Goal: Task Accomplishment & Management: Manage account settings

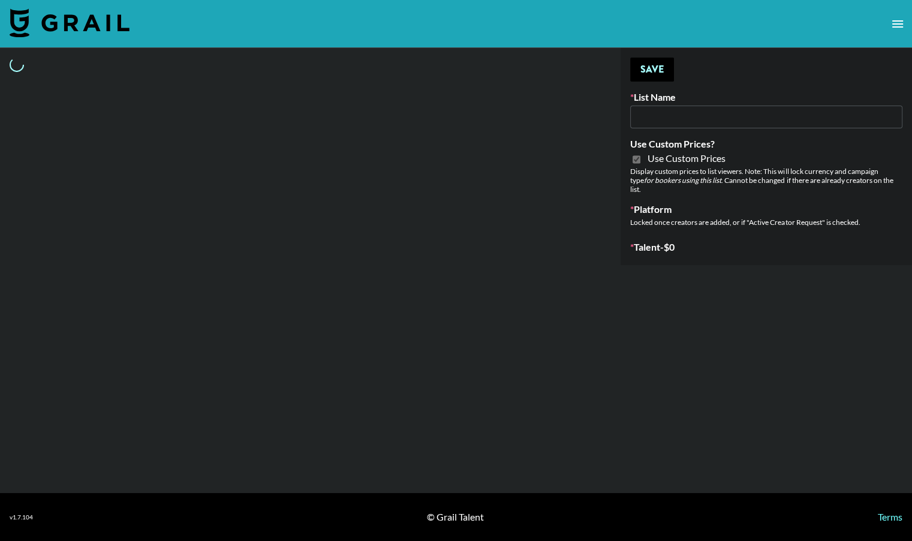
type input "Petlibro (30th Sept)"
checkbox input "true"
select select "Brand"
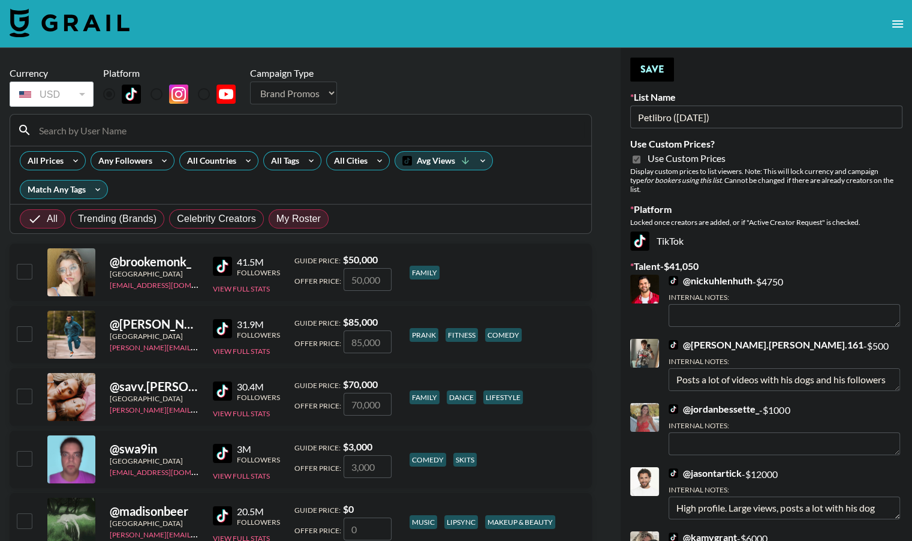
click at [297, 221] on span "My Roster" at bounding box center [298, 219] width 44 height 14
click at [276, 219] on input "My Roster" at bounding box center [276, 219] width 0 height 0
radio input "true"
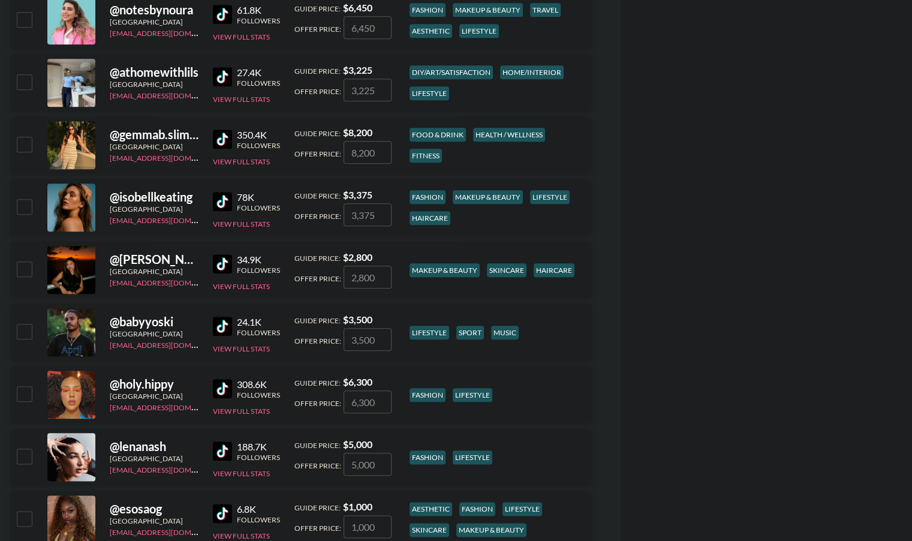
scroll to position [1251, 0]
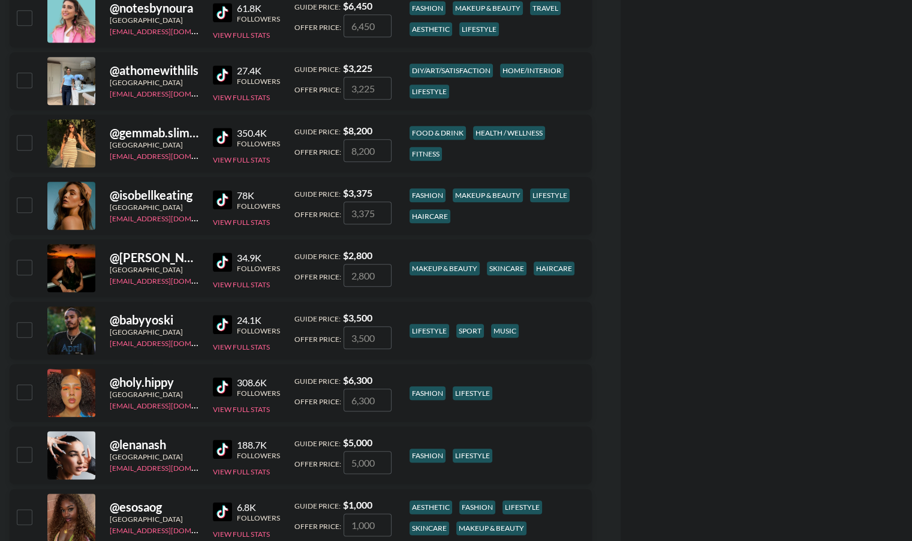
click at [26, 267] on input "checkbox" at bounding box center [24, 267] width 14 height 14
checkbox input "true"
type input "2800"
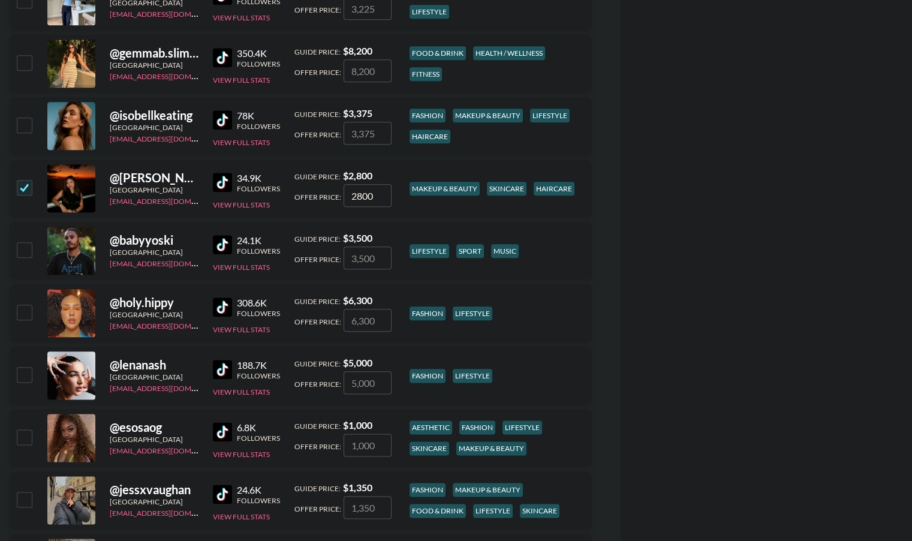
scroll to position [1345, 0]
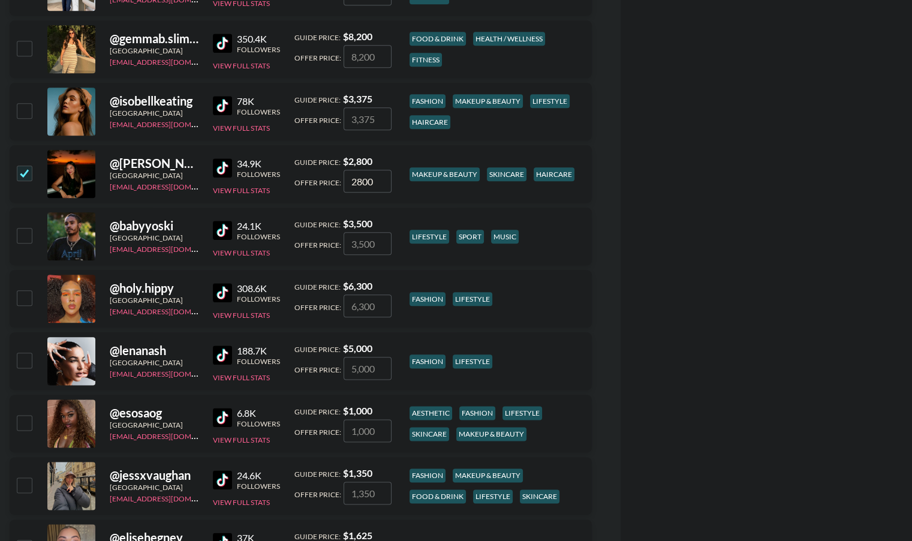
click at [24, 363] on input "checkbox" at bounding box center [24, 359] width 14 height 14
checkbox input "true"
type input "5000"
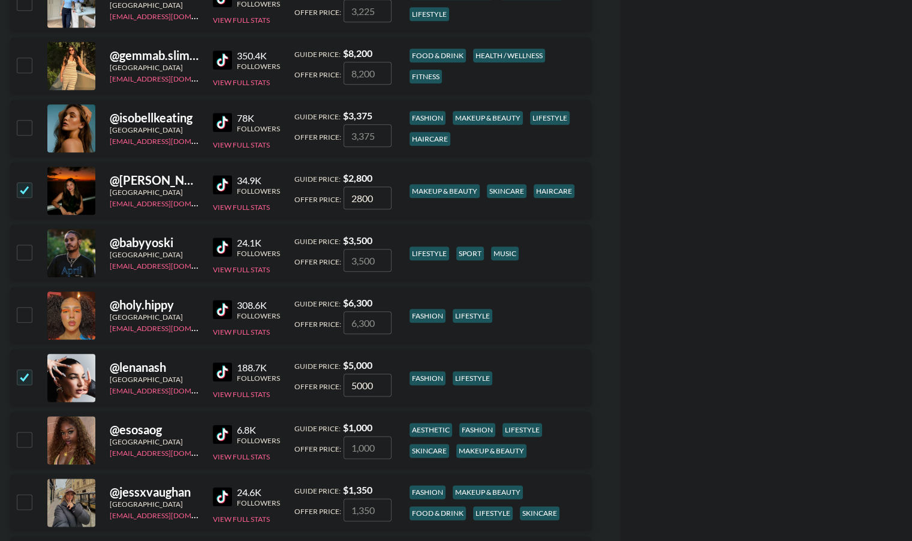
scroll to position [1328, 0]
click at [222, 250] on img at bounding box center [222, 247] width 19 height 19
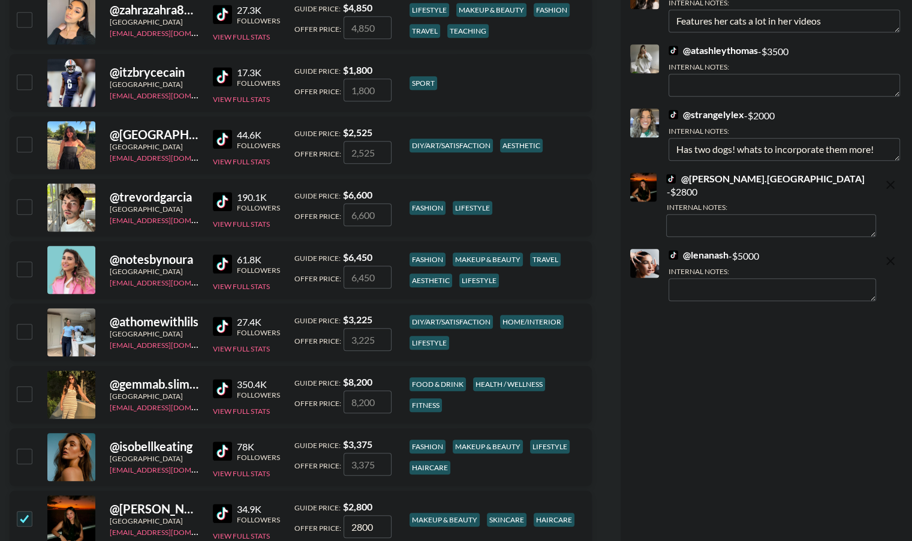
scroll to position [999, 0]
click at [775, 279] on textarea at bounding box center [771, 290] width 207 height 23
paste textarea "https://www.tiktok.com/@turbothewhippo?_t=ZN-909k9PLJmIY&_r=1"
click at [779, 279] on textarea "Dog has its own page too - https://www.tiktok.com/@turbothewhippo" at bounding box center [771, 290] width 207 height 23
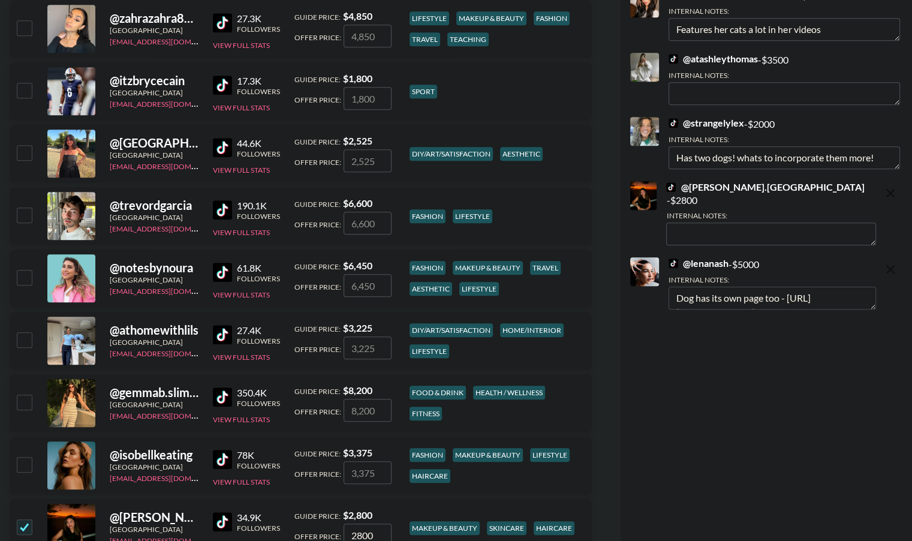
scroll to position [992, 0]
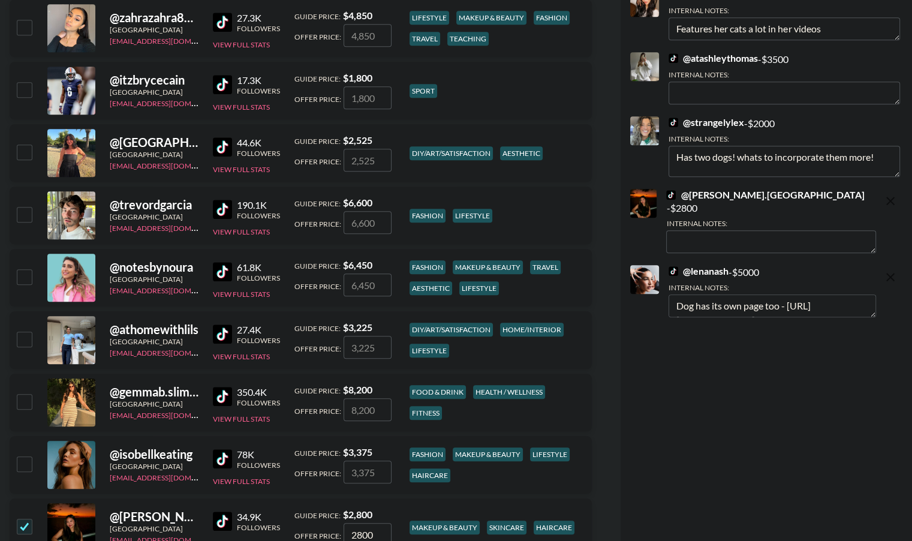
drag, startPoint x: 897, startPoint y: 156, endPoint x: 893, endPoint y: 164, distance: 8.9
click at [893, 164] on textarea "Has two dogs! whats to incorporate them more!" at bounding box center [783, 161] width 231 height 31
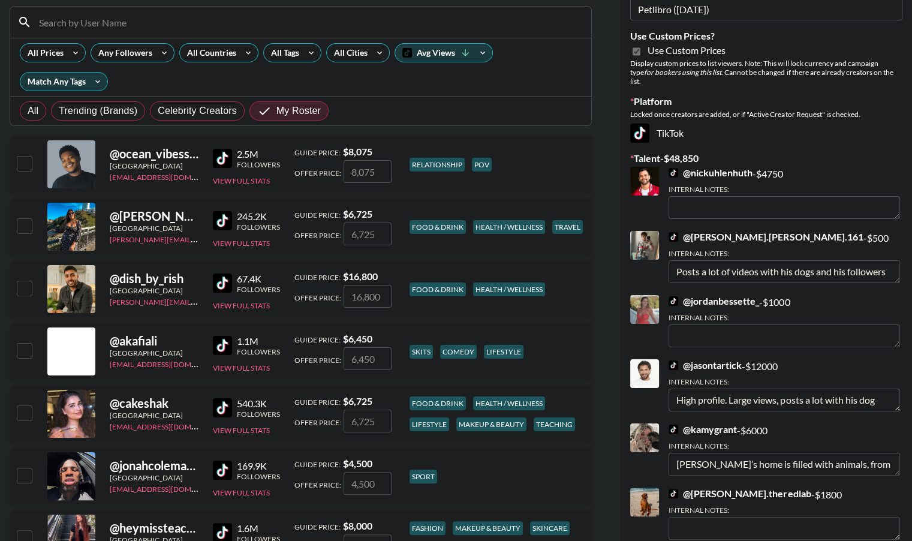
scroll to position [0, 0]
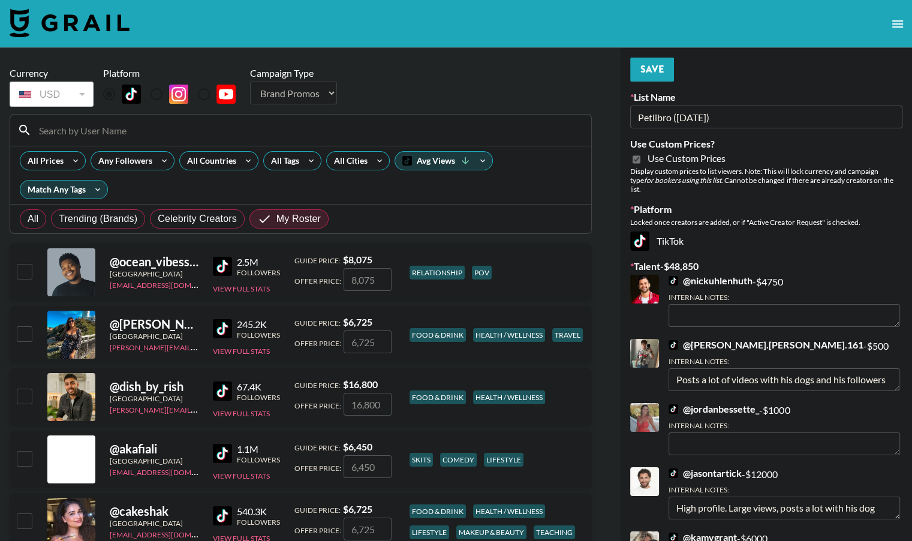
type textarea "Dog has its own page too - https://www.tiktok.com/@turbothewhippo"
click at [647, 64] on button "Save" at bounding box center [652, 70] width 44 height 24
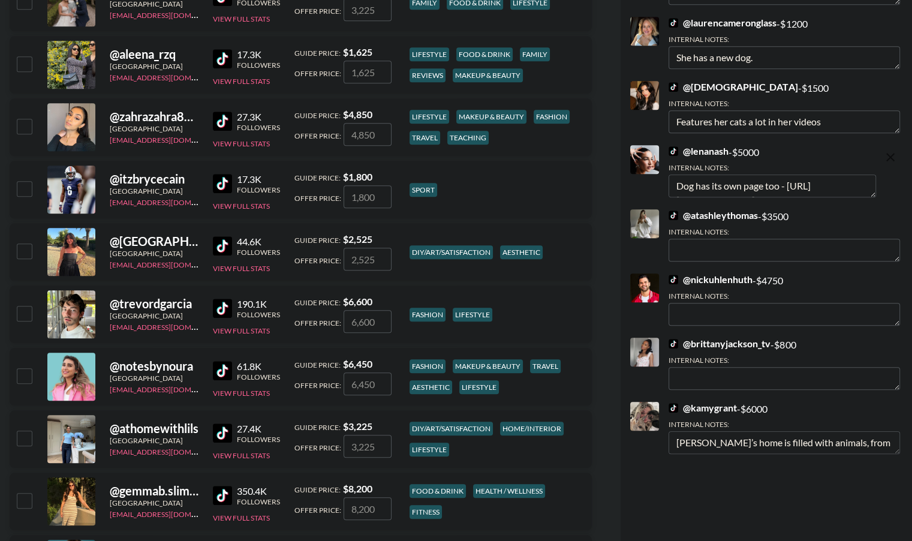
scroll to position [891, 0]
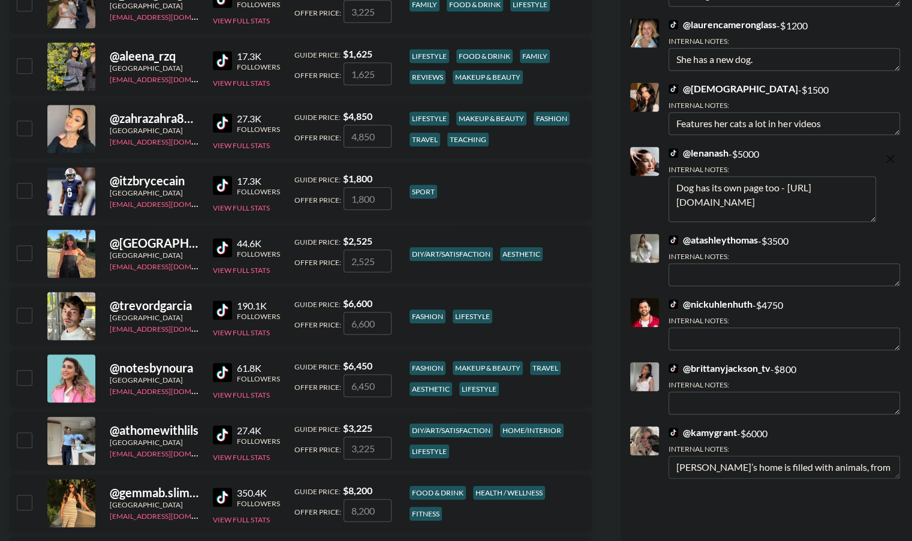
drag, startPoint x: 870, startPoint y: 172, endPoint x: 868, endPoint y: 195, distance: 22.9
click at [868, 195] on textarea "Dog has its own page too - https://www.tiktok.com/@turbothewhippo" at bounding box center [771, 199] width 207 height 46
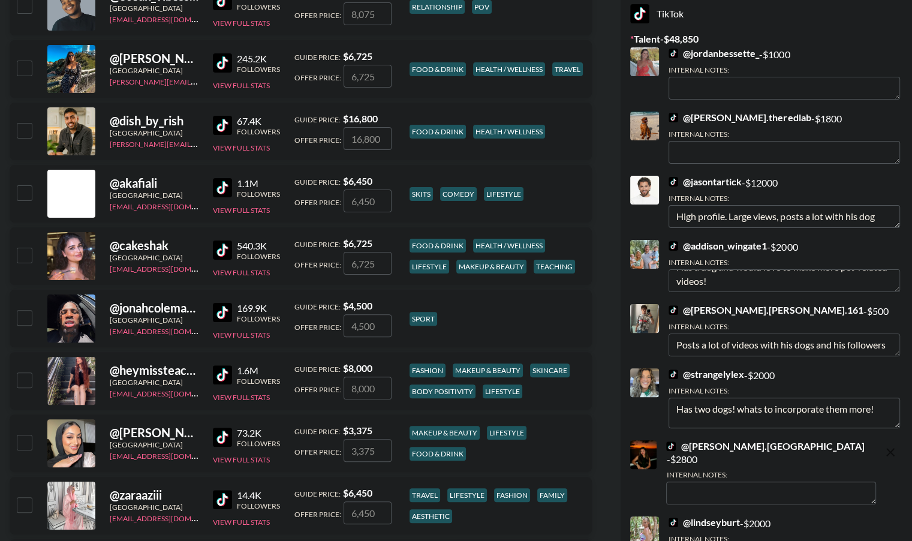
scroll to position [0, 0]
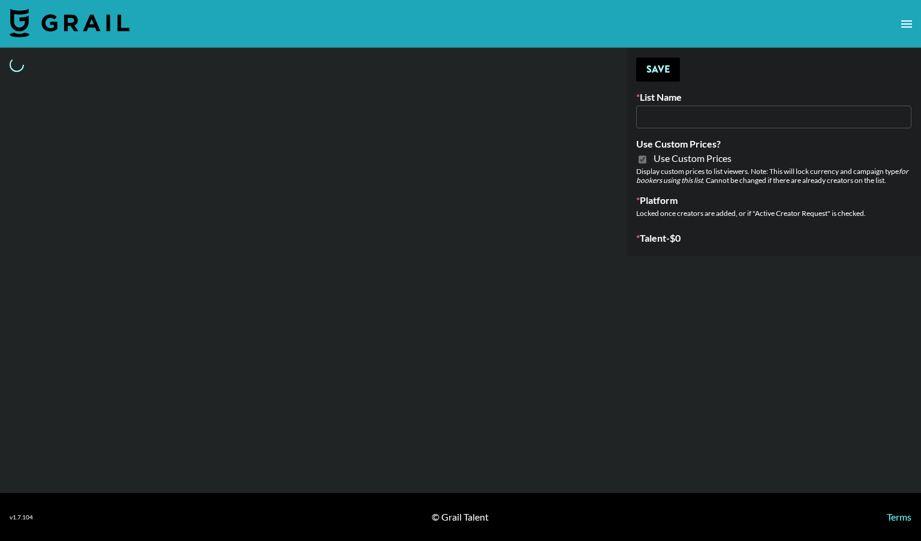
type input "Medical Solutions ([DATE])"
checkbox input "true"
select select "Brand"
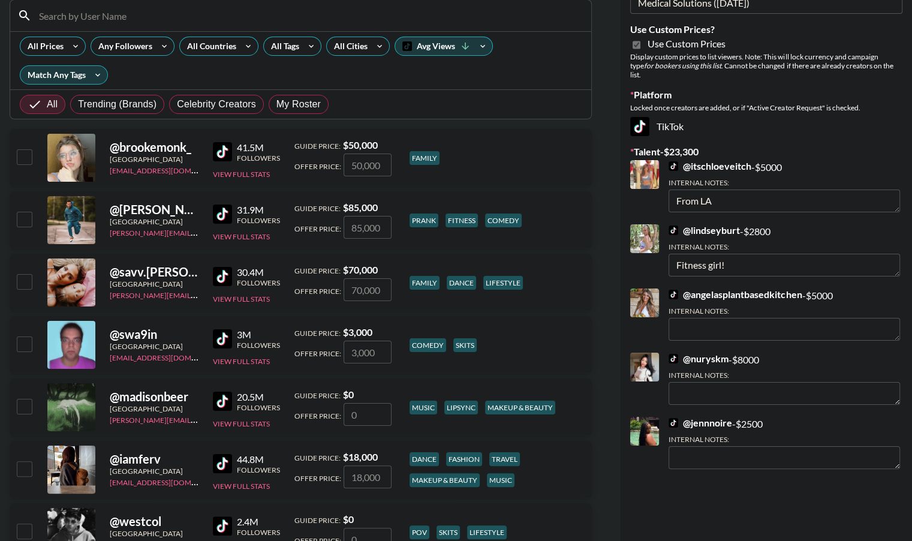
scroll to position [120, 0]
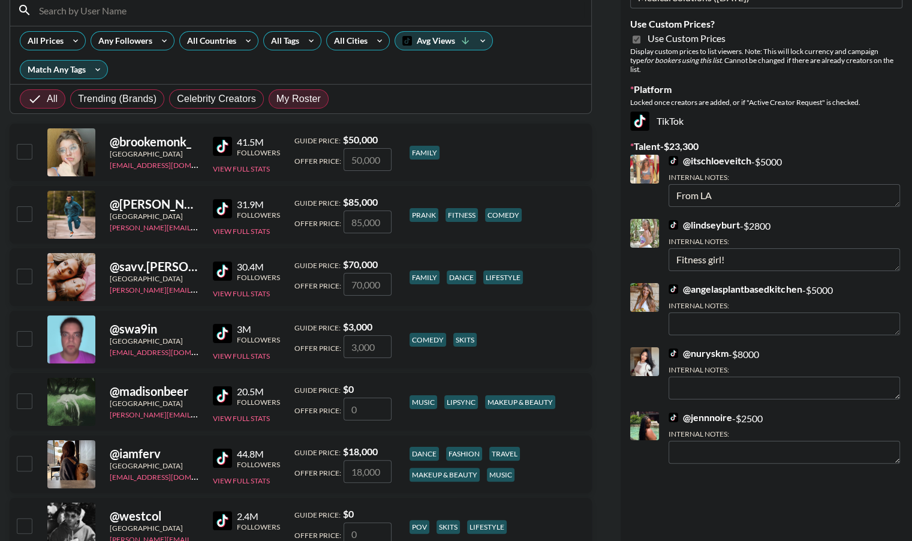
click at [302, 97] on span "My Roster" at bounding box center [298, 99] width 44 height 14
click at [276, 99] on input "My Roster" at bounding box center [276, 99] width 0 height 0
radio input "true"
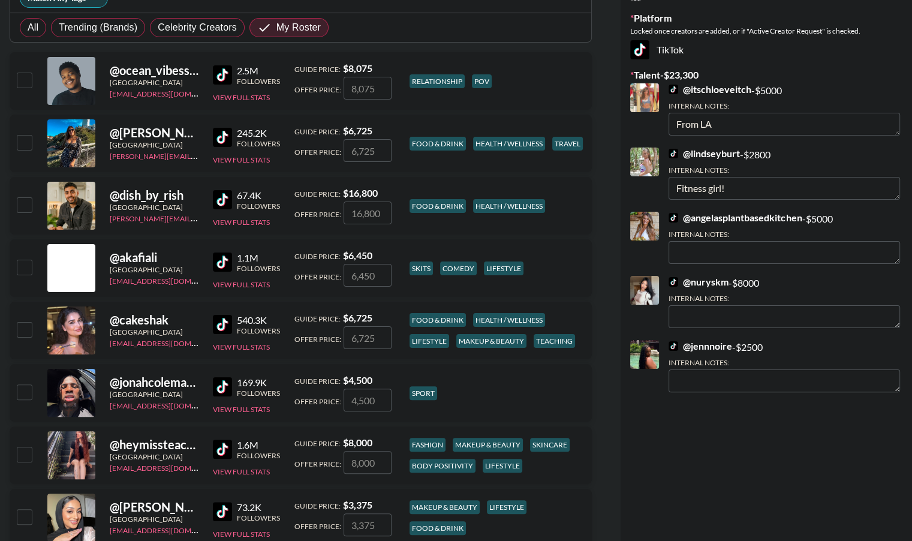
scroll to position [192, 0]
click at [26, 453] on input "checkbox" at bounding box center [24, 453] width 14 height 14
checkbox input "true"
type input "8000"
click at [704, 438] on textarea at bounding box center [771, 444] width 207 height 23
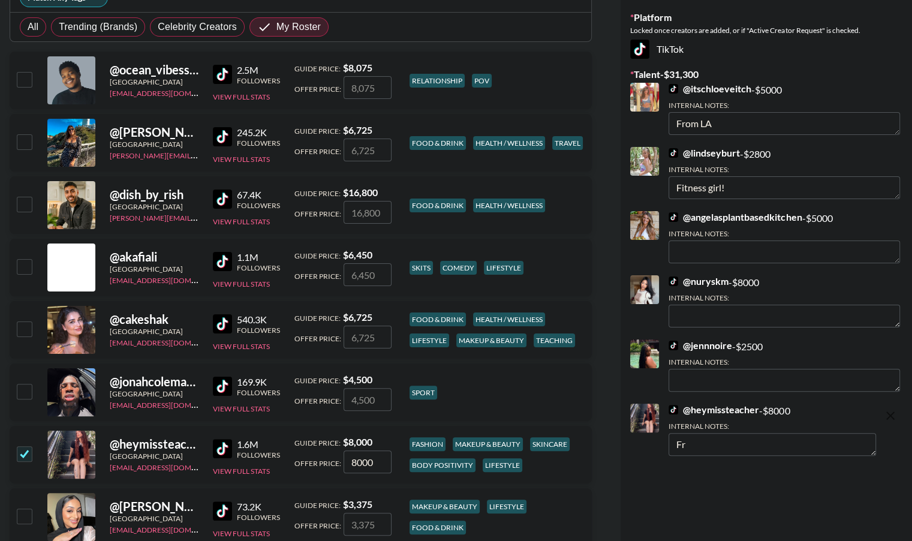
type textarea "F"
click at [795, 433] on textarea "In LA, suffers from [MEDICAL_DATA] so often discusses her health and wellness j…" at bounding box center [771, 444] width 207 height 23
type textarea "In LA, suffers from [MEDICAL_DATA] so often discusses her health and wellness j…"
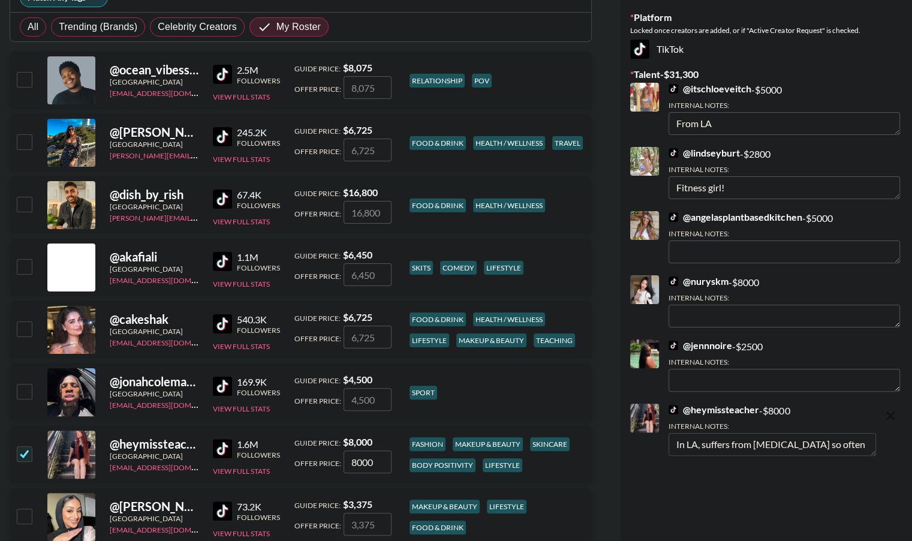
click at [223, 448] on img at bounding box center [222, 448] width 19 height 19
drag, startPoint x: 873, startPoint y: 441, endPoint x: 873, endPoint y: 457, distance: 16.8
click at [873, 457] on textarea "In LA, suffers from [MEDICAL_DATA] so often discusses her health and wellness j…" at bounding box center [771, 453] width 207 height 40
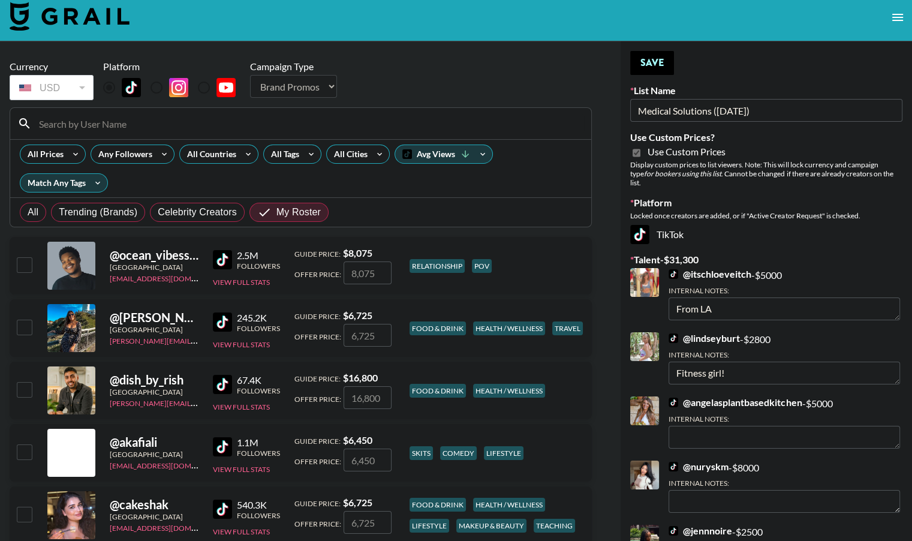
scroll to position [5, 0]
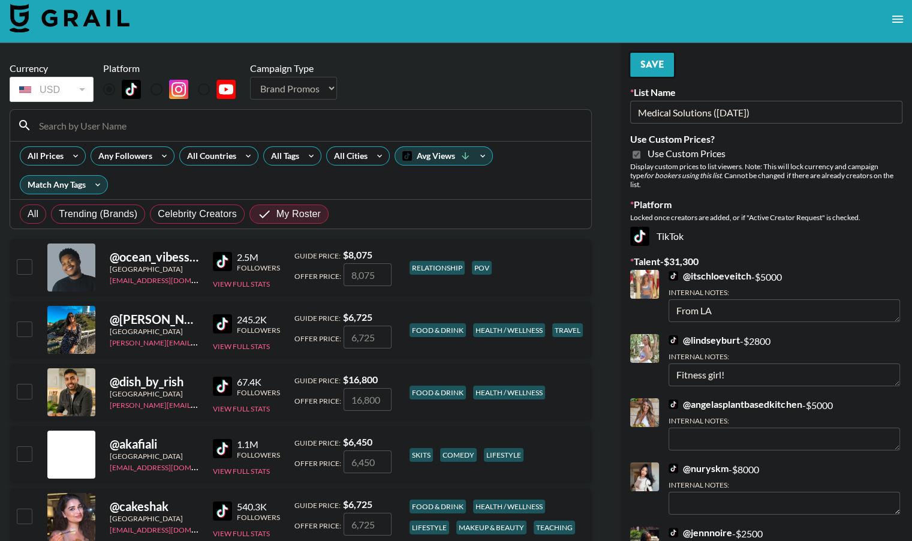
click at [659, 65] on button "Save" at bounding box center [652, 65] width 44 height 24
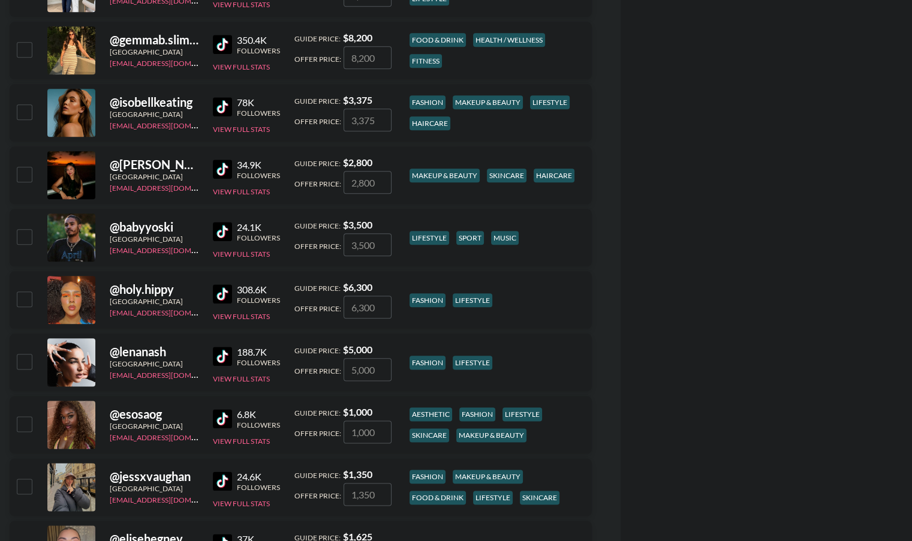
scroll to position [1368, 0]
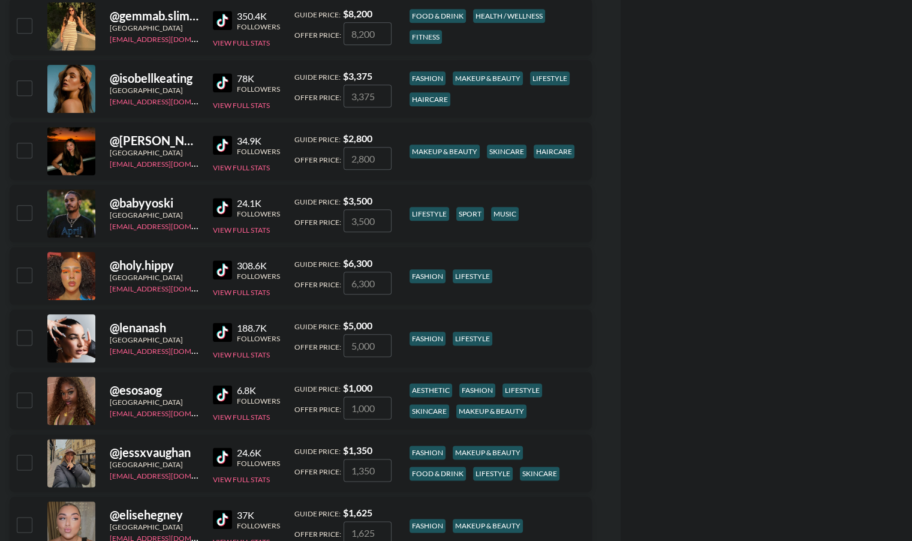
click at [22, 401] on input "checkbox" at bounding box center [24, 399] width 14 height 14
checkbox input "true"
type input "1000"
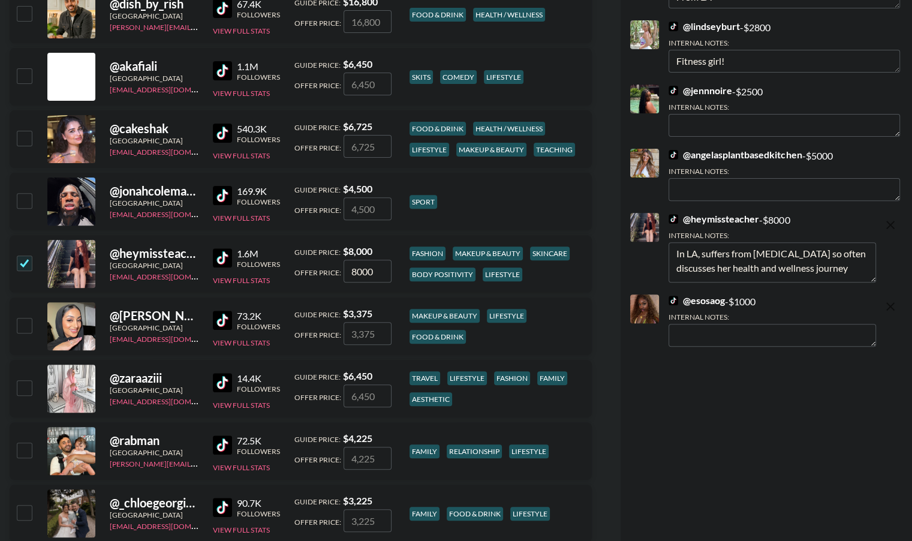
scroll to position [342, 0]
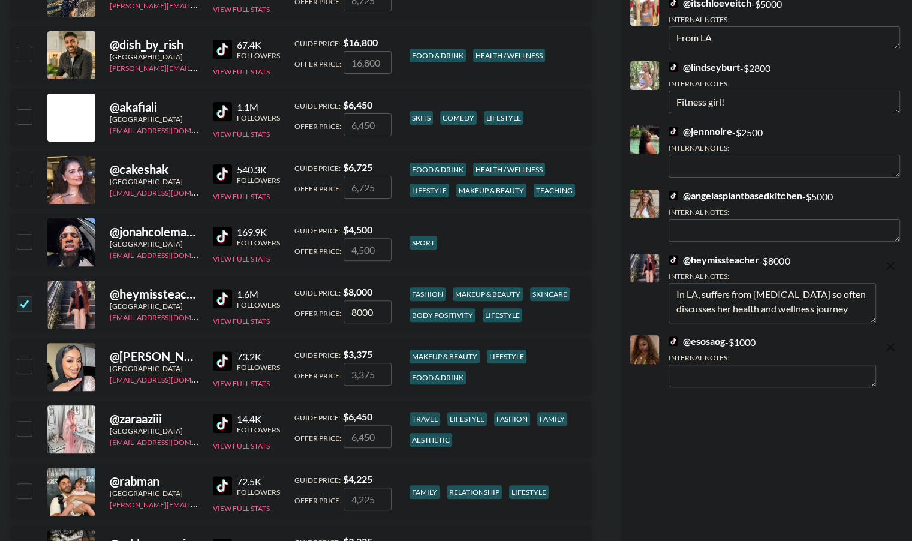
click at [698, 364] on textarea at bounding box center [771, 375] width 207 height 23
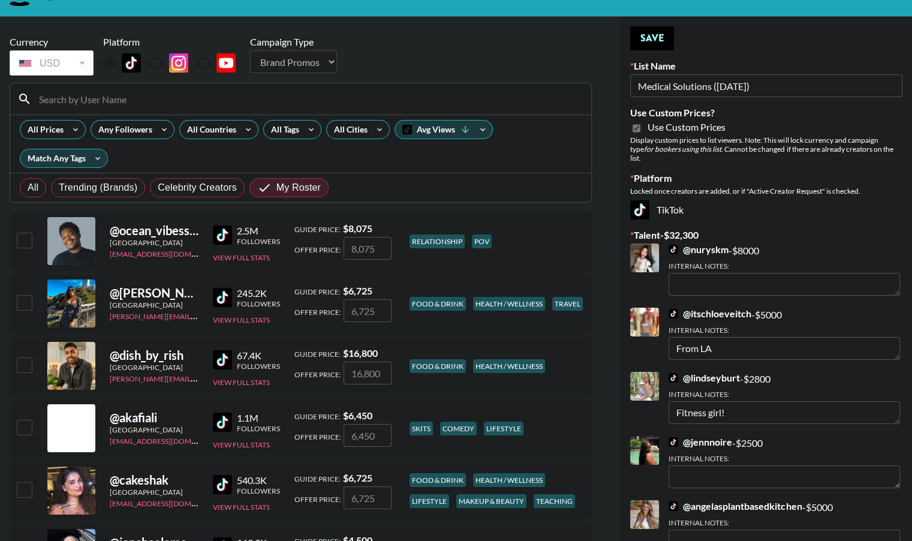
scroll to position [23, 0]
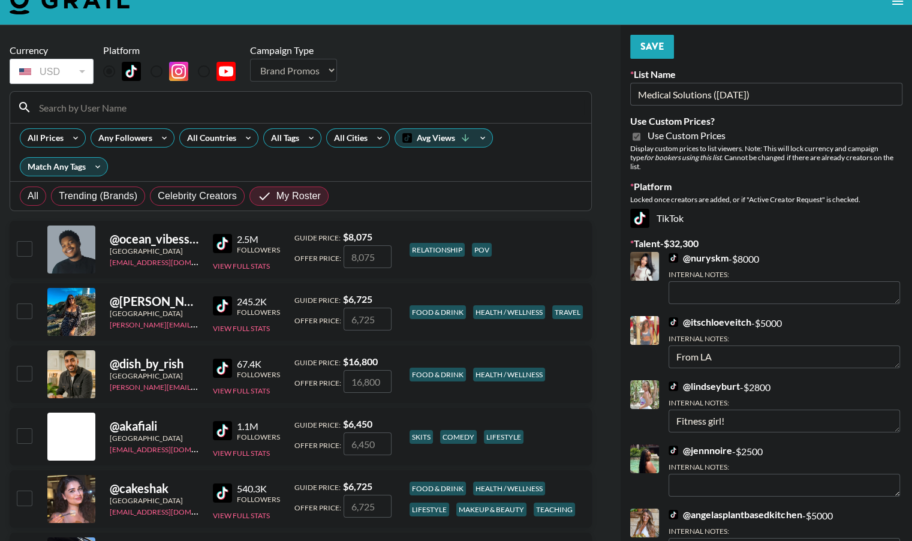
type textarea "Nursing student"
click at [653, 43] on button "Save" at bounding box center [652, 47] width 44 height 24
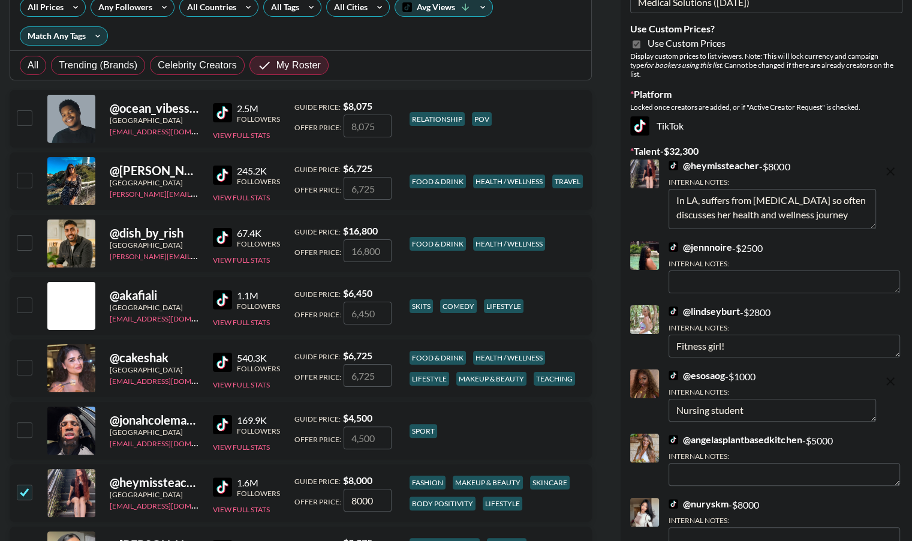
scroll to position [161, 0]
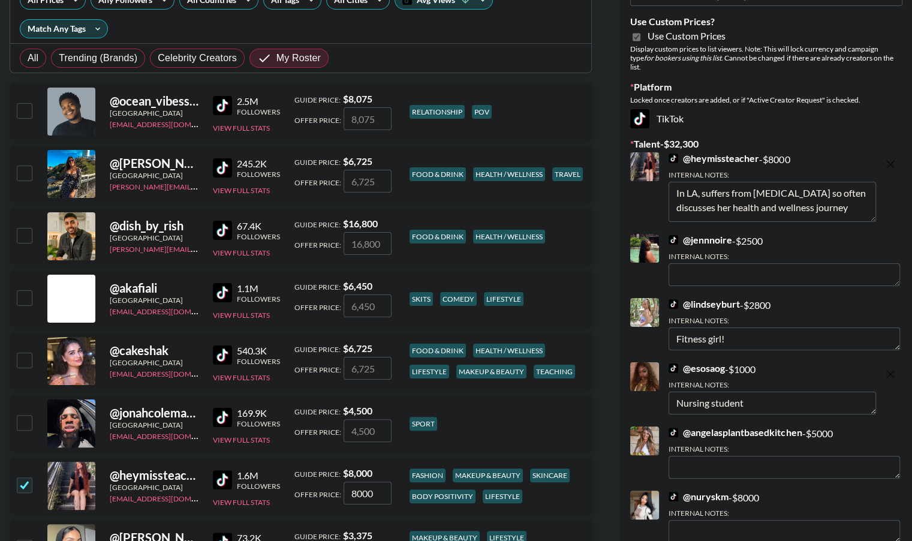
drag, startPoint x: 852, startPoint y: 201, endPoint x: 704, endPoint y: 184, distance: 149.7
click at [704, 184] on textarea "In LA, suffers from [MEDICAL_DATA] so often discusses her health and wellness j…" at bounding box center [771, 202] width 207 height 40
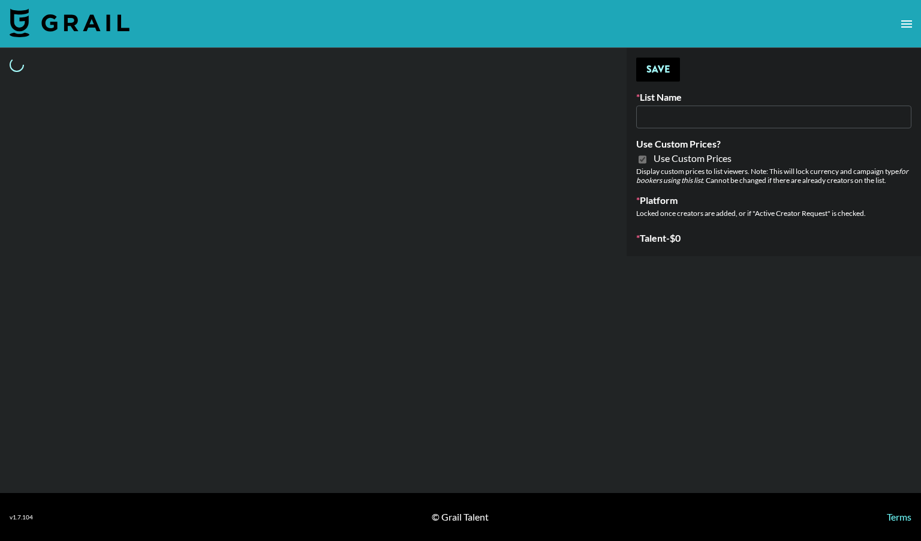
type input "Butcher Box (30th Sept)"
checkbox input "true"
select select "Brand"
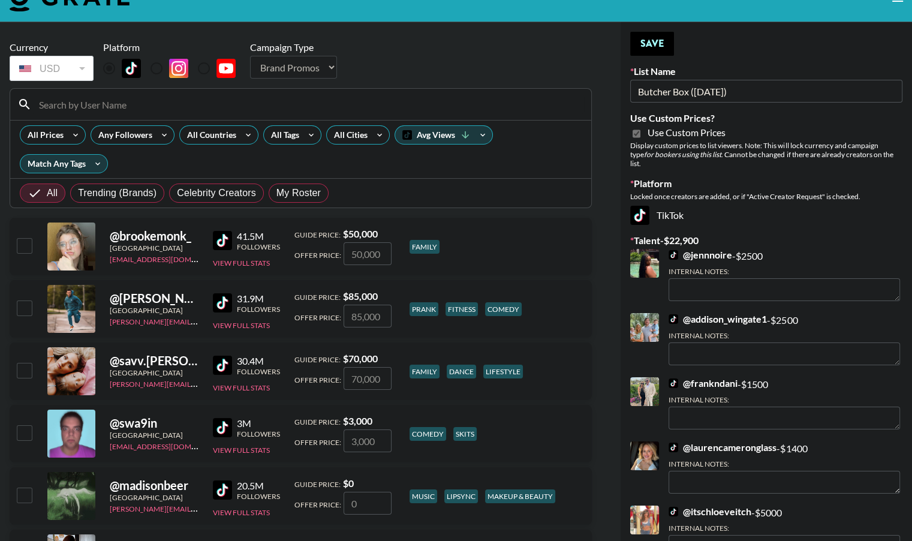
scroll to position [24, 0]
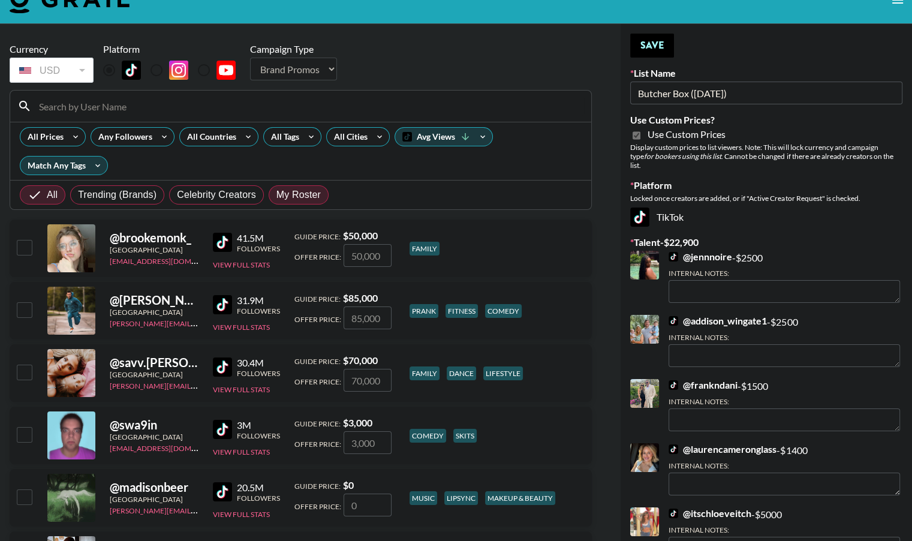
click at [295, 200] on span "My Roster" at bounding box center [298, 195] width 44 height 14
click at [276, 195] on input "My Roster" at bounding box center [276, 195] width 0 height 0
radio input "true"
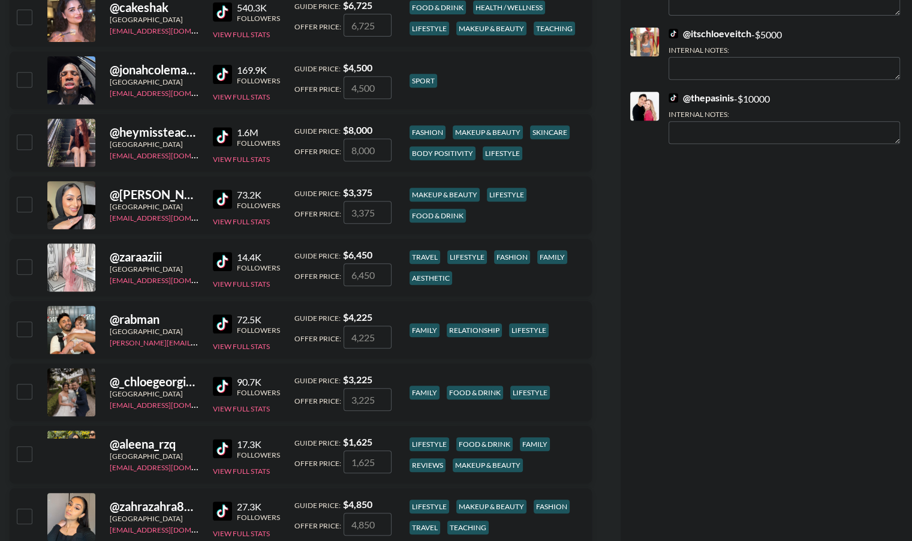
scroll to position [506, 0]
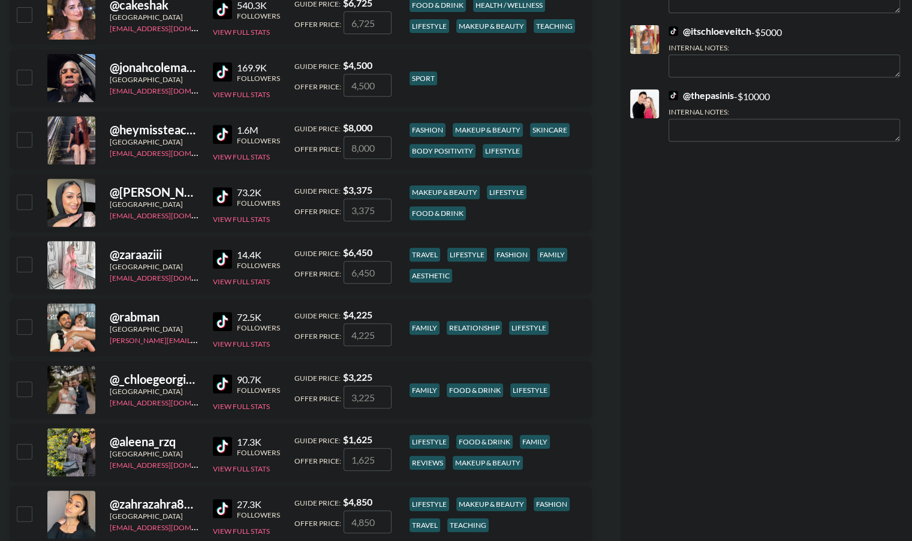
click at [26, 143] on input "checkbox" at bounding box center [24, 139] width 14 height 14
checkbox input "true"
type input "8000"
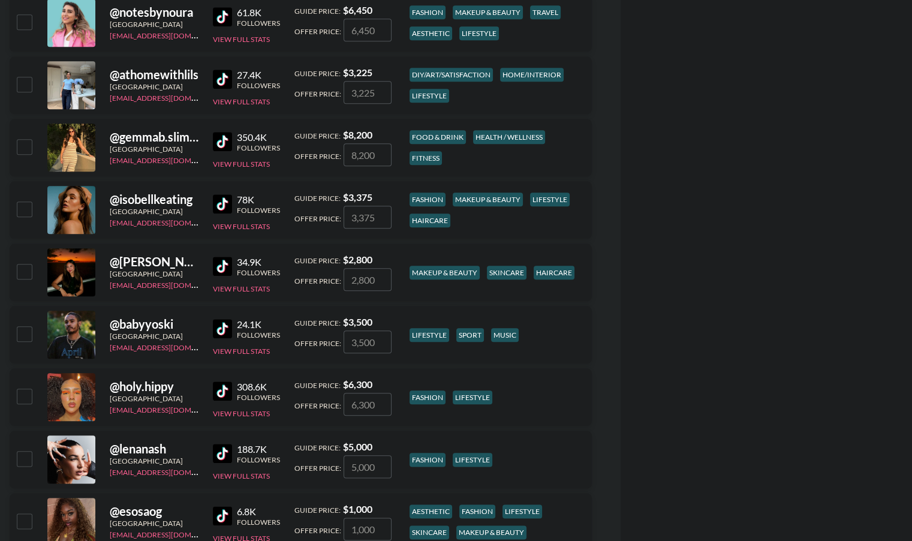
scroll to position [1247, 0]
click at [22, 399] on input "checkbox" at bounding box center [24, 395] width 14 height 14
checkbox input "true"
type input "6300"
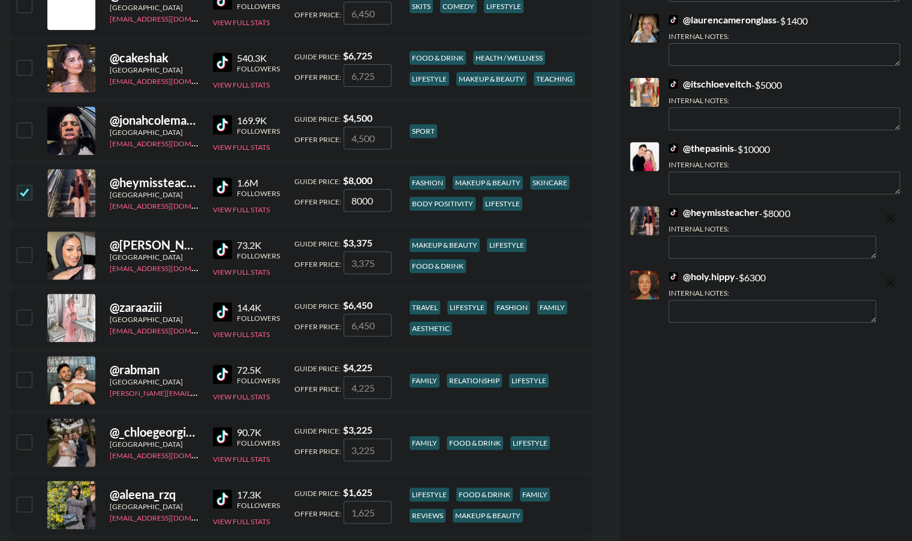
scroll to position [455, 0]
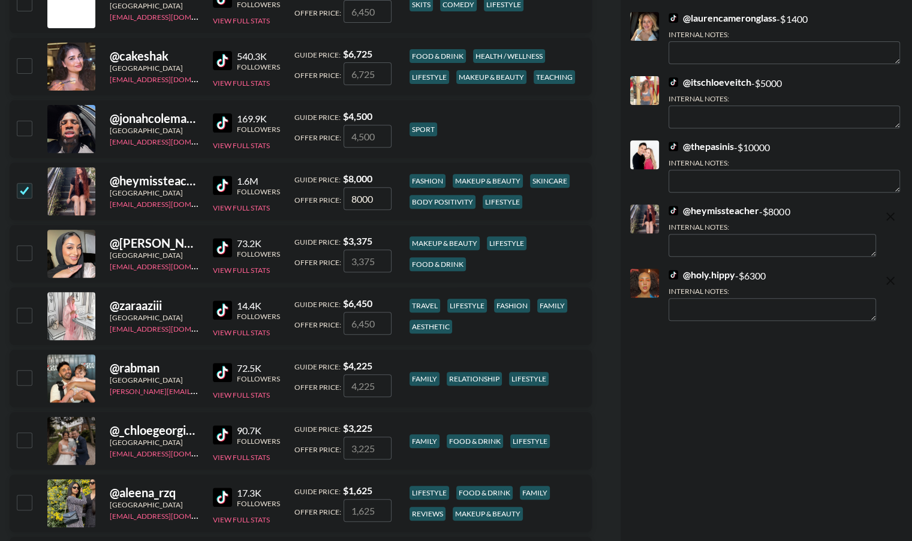
click at [710, 234] on textarea at bounding box center [771, 245] width 207 height 23
type textarea "DINK"
click at [890, 274] on icon "remove" at bounding box center [890, 280] width 14 height 14
checkbox input "false"
click at [764, 234] on textarea "DINK" at bounding box center [771, 245] width 207 height 23
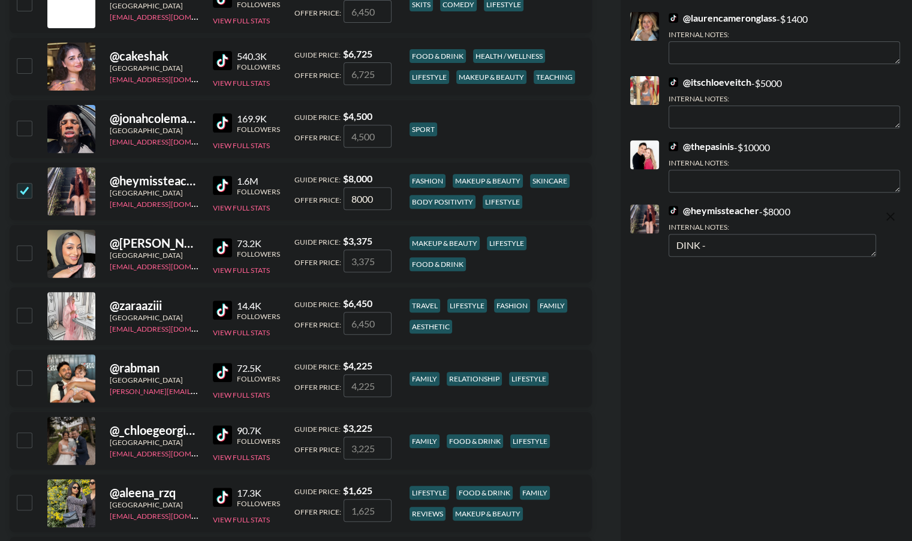
paste textarea "uffers from chronic pain so often discusses her health and wellness journey"
click at [708, 234] on textarea "DINK - uffers from chronic pain so often discusses her health and wellness jour…" at bounding box center [771, 245] width 207 height 23
type textarea "DINK - she suffers from chronic pain so often discusses her health and wellness…"
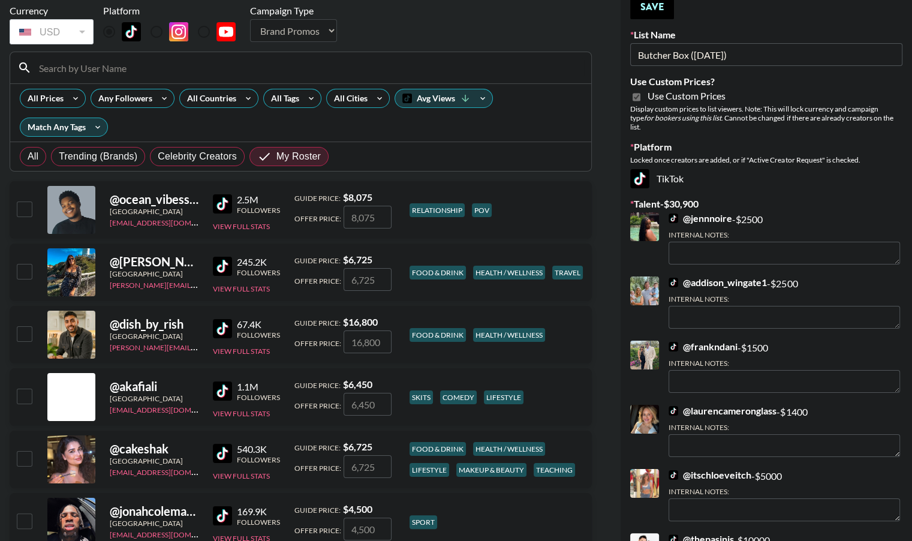
scroll to position [0, 0]
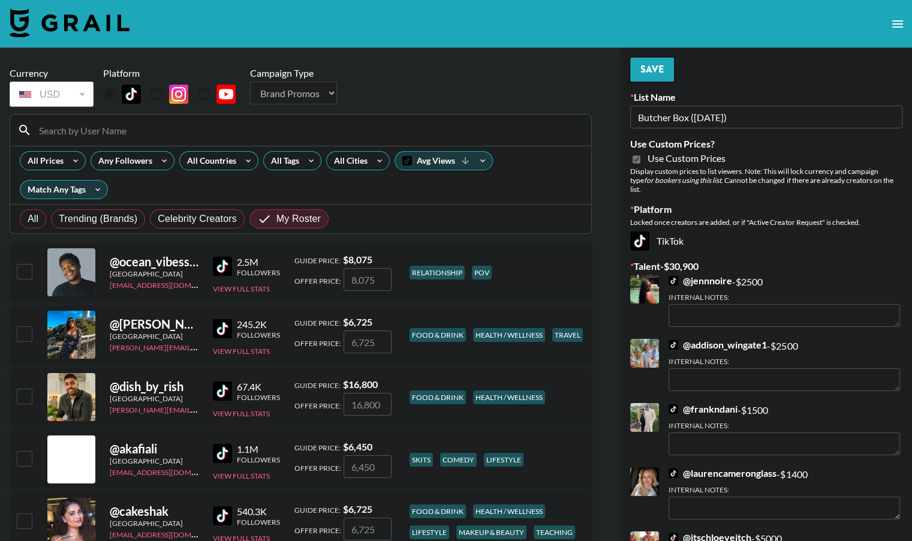
click at [647, 69] on button "Save" at bounding box center [652, 70] width 44 height 24
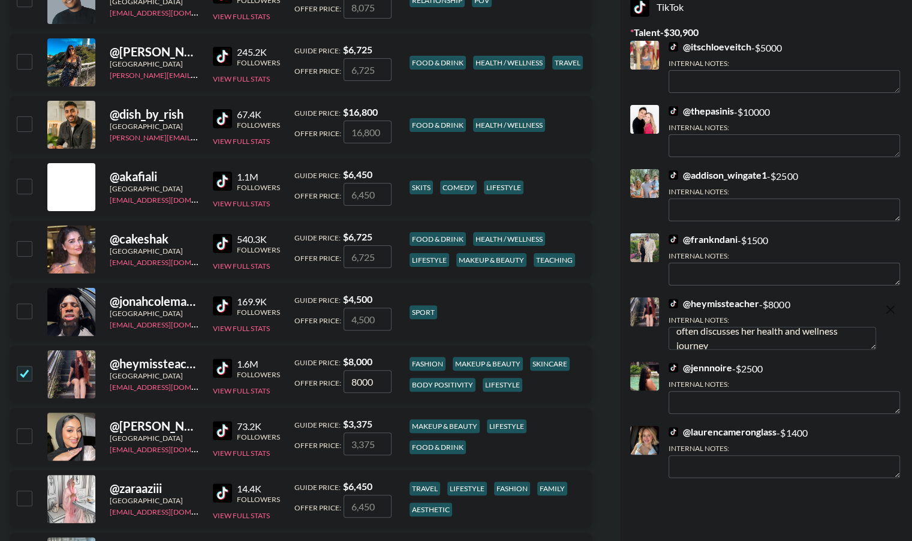
scroll to position [28, 0]
